Goal: Task Accomplishment & Management: Manage account settings

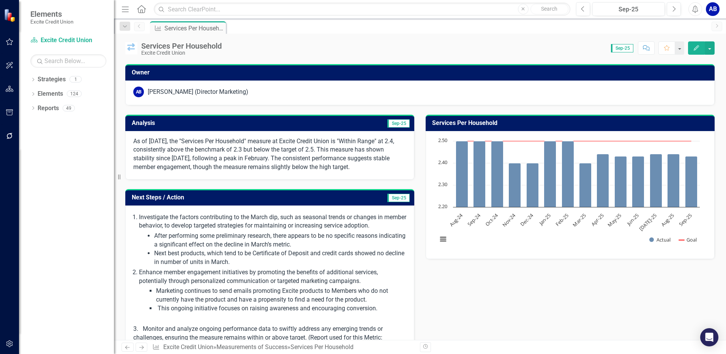
scroll to position [62, 0]
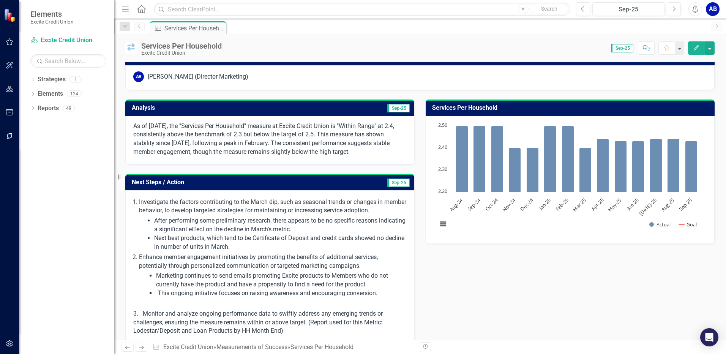
click at [396, 107] on span "Sep-25" at bounding box center [398, 108] width 22 height 8
click at [397, 108] on span "Sep-25" at bounding box center [398, 108] width 22 height 8
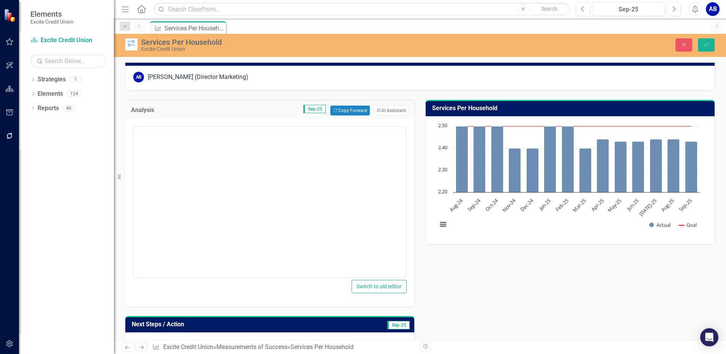
scroll to position [0, 0]
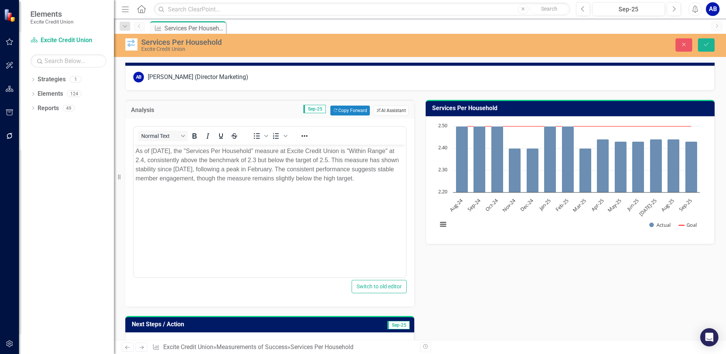
click at [387, 110] on button "ClearPoint AI AI Assistant" at bounding box center [391, 111] width 35 height 10
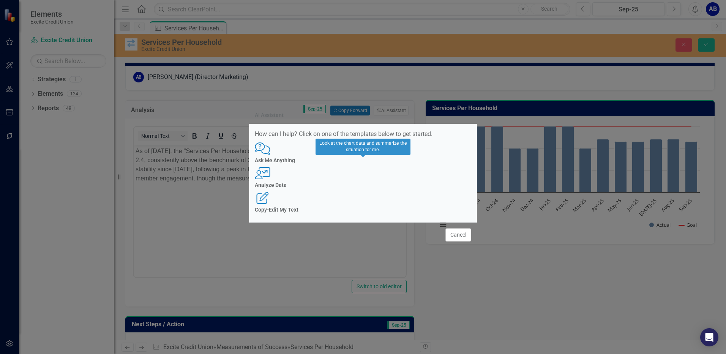
click at [351, 181] on div "User with Chart Analyze Data" at bounding box center [363, 177] width 216 height 21
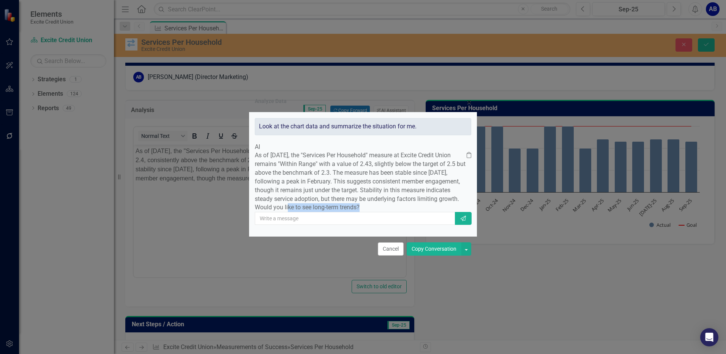
drag, startPoint x: 341, startPoint y: 205, endPoint x: 453, endPoint y: 203, distance: 112.0
click at [453, 203] on div "As of [DATE], the "Services Per Household" measure at Excite Credit Union remai…" at bounding box center [363, 181] width 216 height 61
drag, startPoint x: 453, startPoint y: 203, endPoint x: 449, endPoint y: 262, distance: 59.0
click at [449, 256] on button "Copy Conversation" at bounding box center [434, 248] width 55 height 13
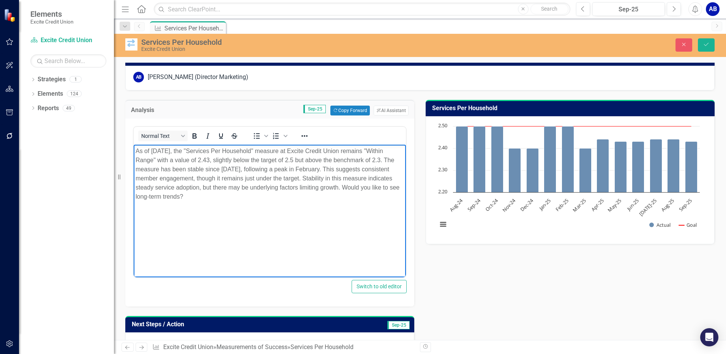
drag, startPoint x: 366, startPoint y: 185, endPoint x: 381, endPoint y: 194, distance: 17.4
click at [381, 194] on p "As of [DATE], the "Services Per Household" measure at Excite Credit Union remai…" at bounding box center [270, 174] width 268 height 55
click at [323, 185] on p "As of [DATE], the "Services Per Household" measure at Excite Credit Union remai…" at bounding box center [270, 170] width 268 height 46
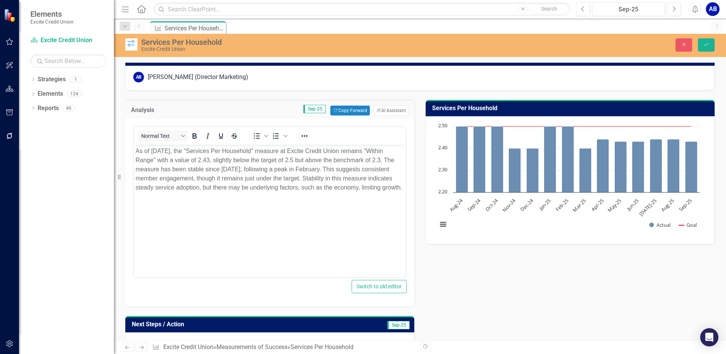
drag, startPoint x: 479, startPoint y: 279, endPoint x: 493, endPoint y: 280, distance: 13.7
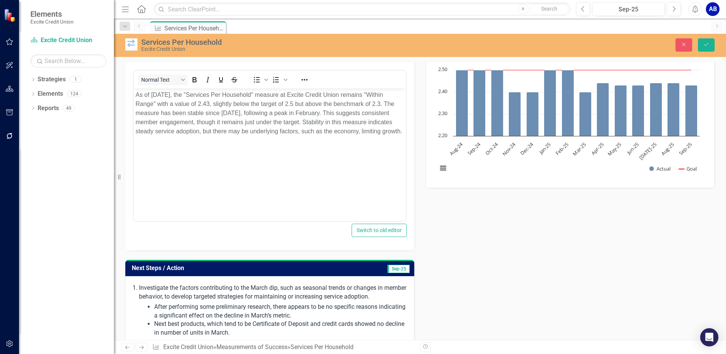
scroll to position [108, 0]
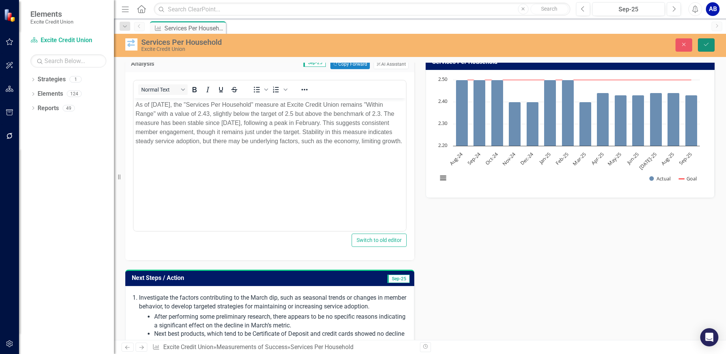
click at [704, 45] on icon "Save" at bounding box center [706, 44] width 7 height 5
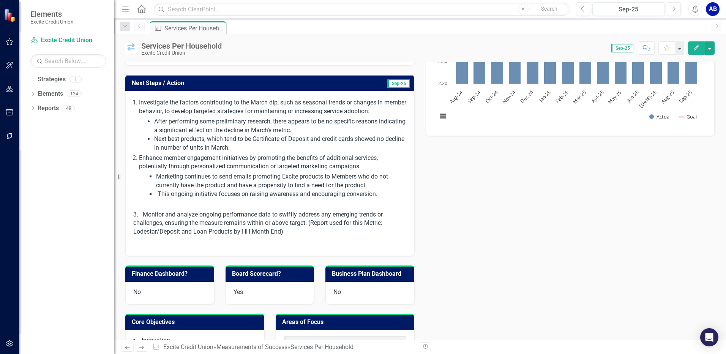
scroll to position [173, 0]
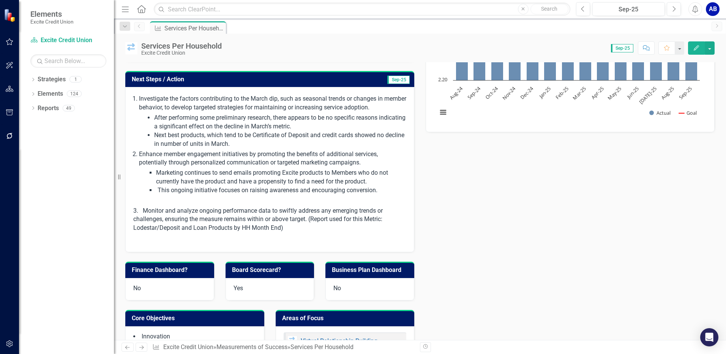
click at [293, 230] on p "3. Monitor and analyze ongoing performance data to swiftly address any emerging…" at bounding box center [269, 221] width 273 height 28
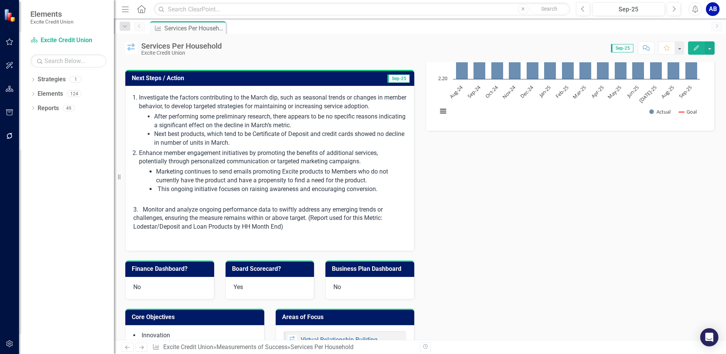
scroll to position [183, 0]
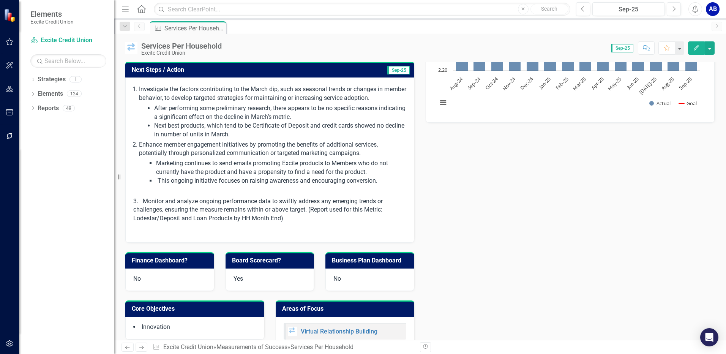
click at [392, 67] on span "Sep-25" at bounding box center [398, 70] width 22 height 8
click at [396, 71] on span "Sep-25" at bounding box center [398, 70] width 22 height 8
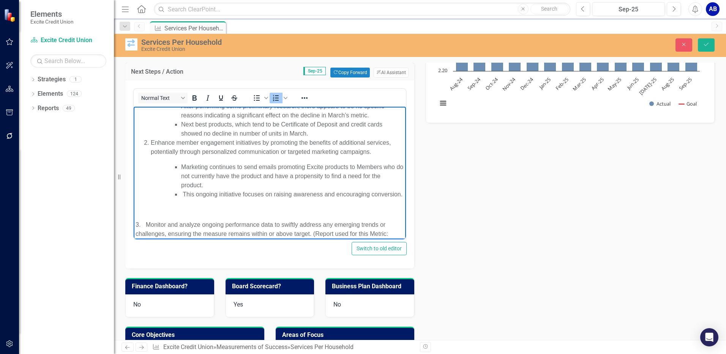
scroll to position [43, 0]
click at [223, 196] on li "This ongoing initiative focuses on raising awareness and encouraging conversion." at bounding box center [292, 191] width 223 height 9
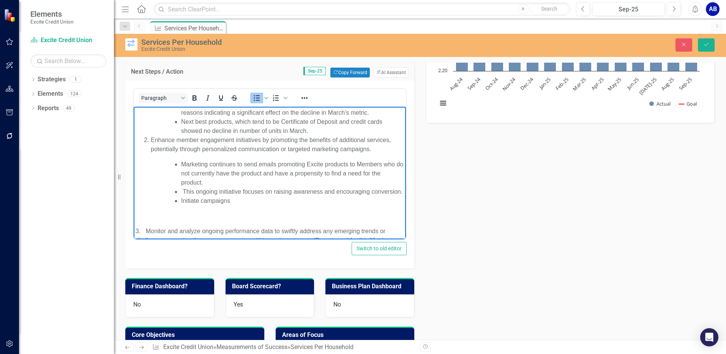
click at [234, 205] on li "Initiate campaigns" at bounding box center [292, 200] width 223 height 9
click at [268, 205] on li "Initiate campaigns that promote a cross-sell/bundles" at bounding box center [292, 200] width 223 height 9
click at [346, 205] on li "Initiate campaigns that promote or incent a cross-sell/bundles" at bounding box center [292, 200] width 223 height 9
click at [351, 205] on li "Initiate campaigns that promote or incent a cross-sell/bundled" at bounding box center [292, 200] width 223 height 9
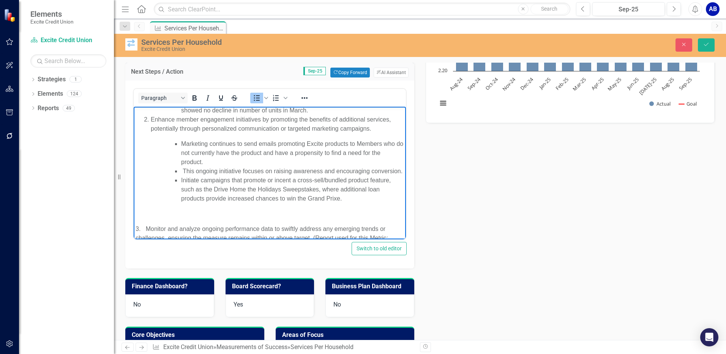
scroll to position [69, 0]
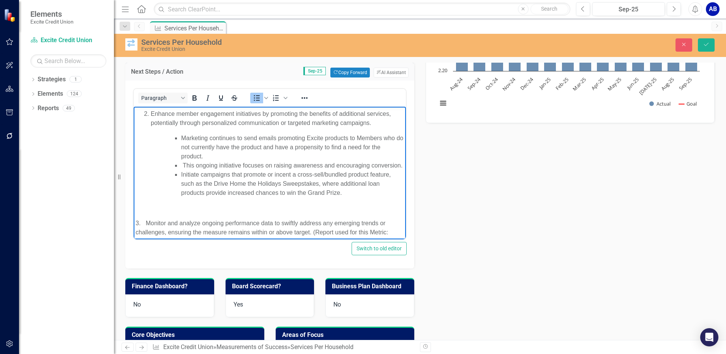
click at [347, 197] on li "Initiate campaigns that promote or incent a cross-sell/bundled product feature,…" at bounding box center [292, 183] width 223 height 27
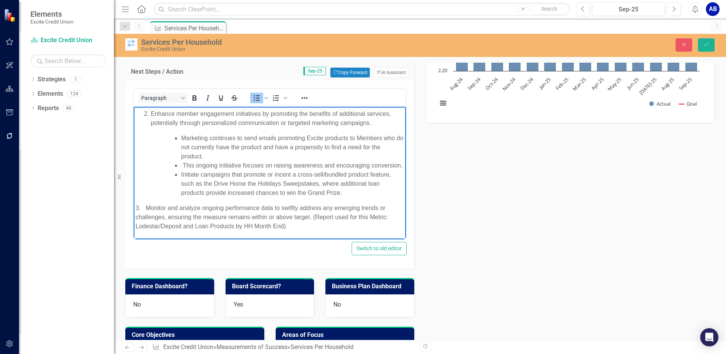
scroll to position [93, 0]
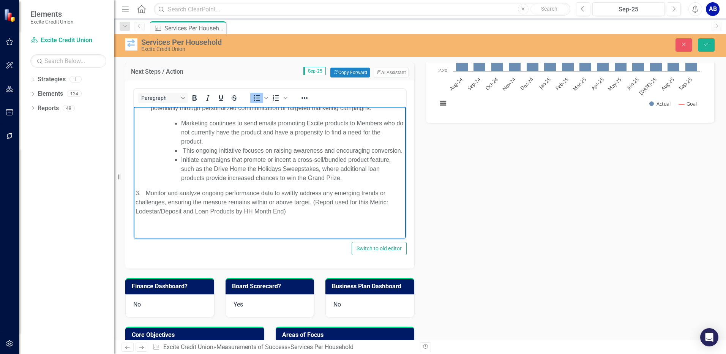
drag, startPoint x: 398, startPoint y: 207, endPoint x: 547, endPoint y: 322, distance: 187.4
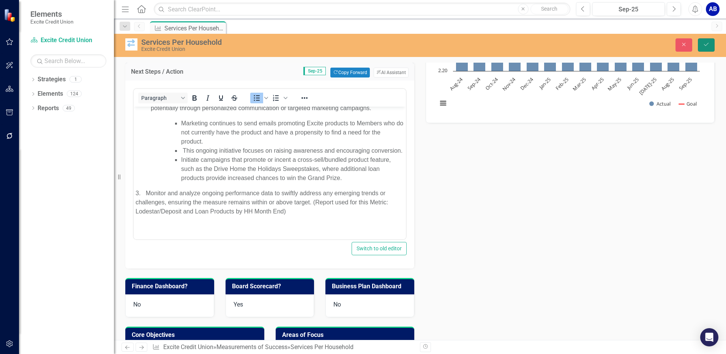
click at [704, 43] on icon "Save" at bounding box center [706, 44] width 7 height 5
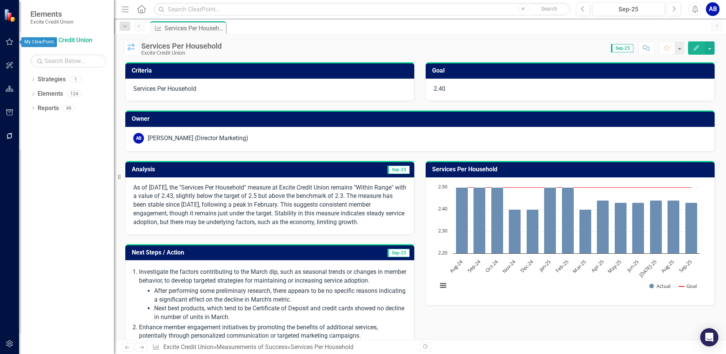
click at [8, 40] on icon "button" at bounding box center [10, 42] width 8 height 6
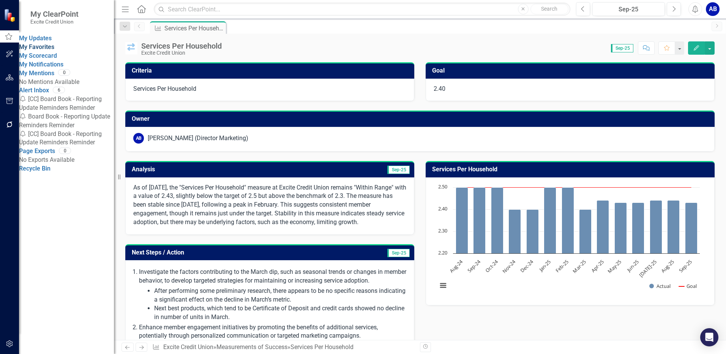
click at [54, 51] on link "My Favorites" at bounding box center [36, 46] width 35 height 7
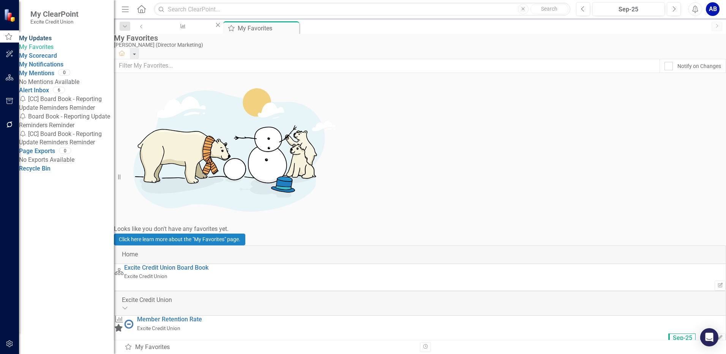
click at [52, 41] on link "My Updates" at bounding box center [35, 38] width 33 height 7
